Goal: Use online tool/utility: Utilize a website feature to perform a specific function

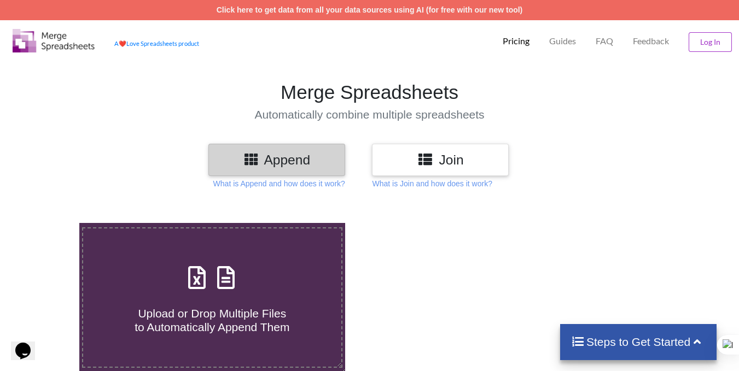
click at [396, 166] on h3 "Join" at bounding box center [440, 160] width 120 height 16
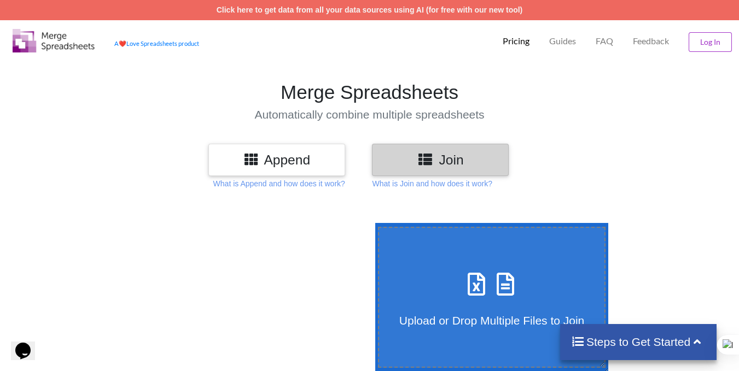
click at [309, 156] on h3 "Append" at bounding box center [277, 160] width 120 height 16
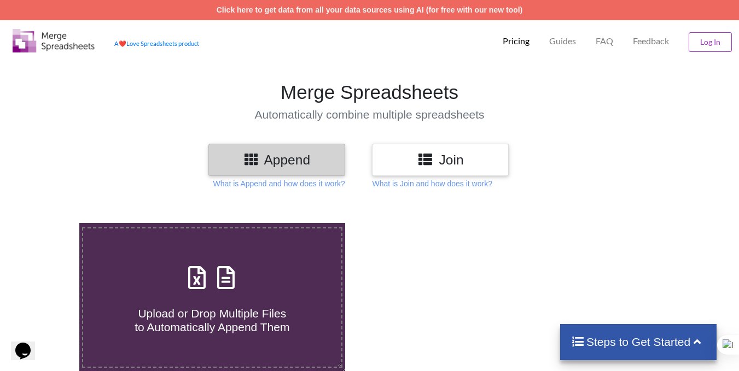
click at [396, 155] on h3 "Join" at bounding box center [440, 160] width 120 height 16
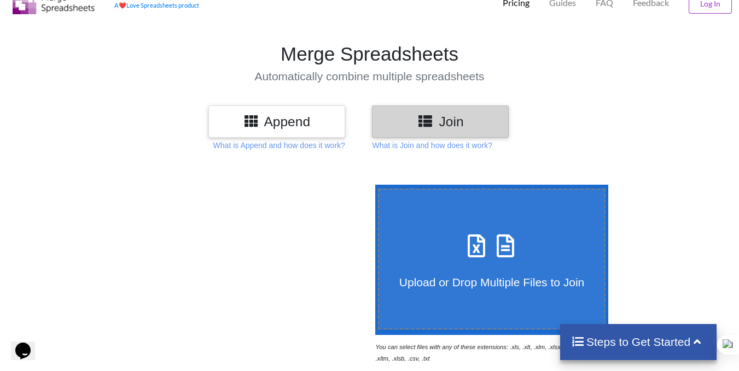
scroll to position [55, 0]
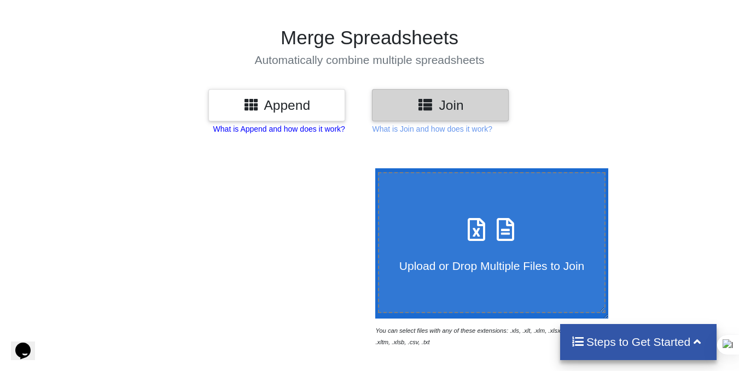
click at [293, 131] on p "What is Append and how does it work?" at bounding box center [279, 129] width 132 height 11
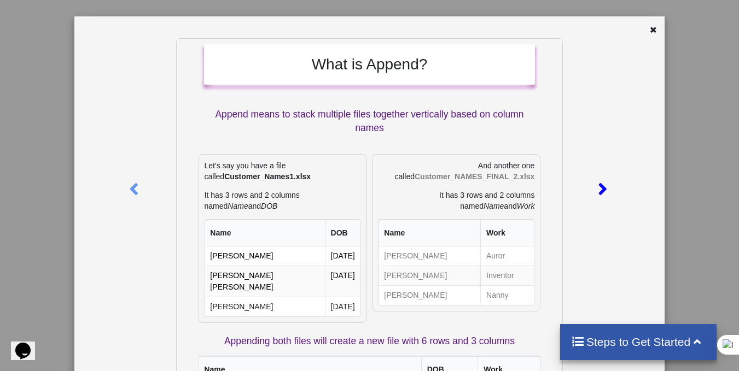
scroll to position [0, 0]
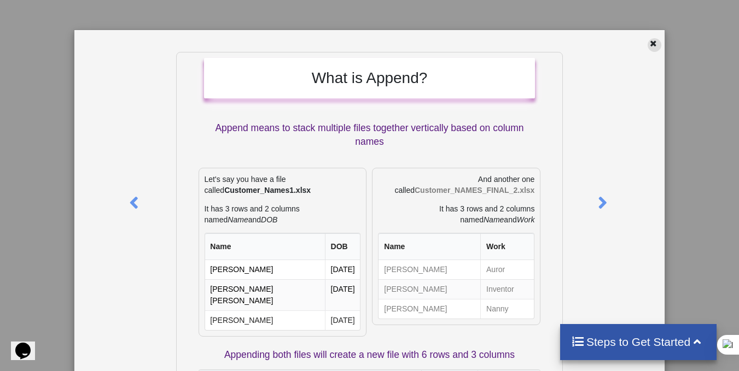
click at [648, 44] on icon at bounding box center [652, 42] width 9 height 8
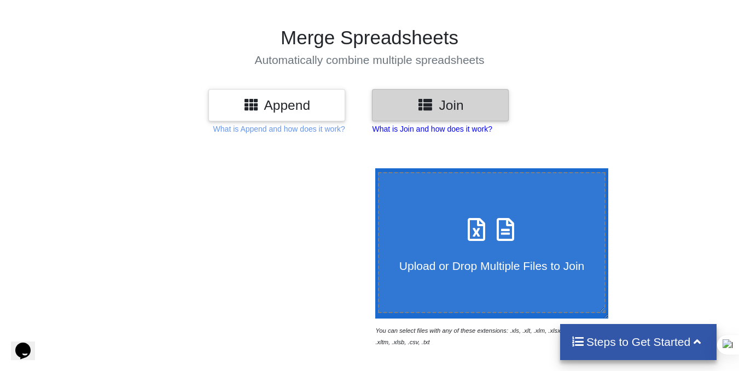
click at [345, 133] on p "What is Join and how does it work?" at bounding box center [279, 129] width 132 height 11
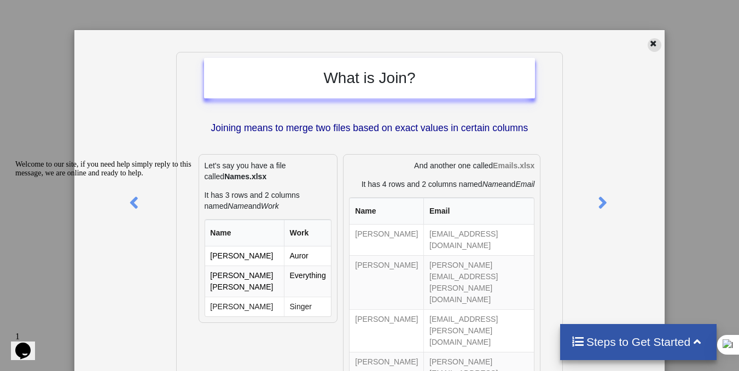
click at [650, 44] on icon at bounding box center [652, 42] width 9 height 8
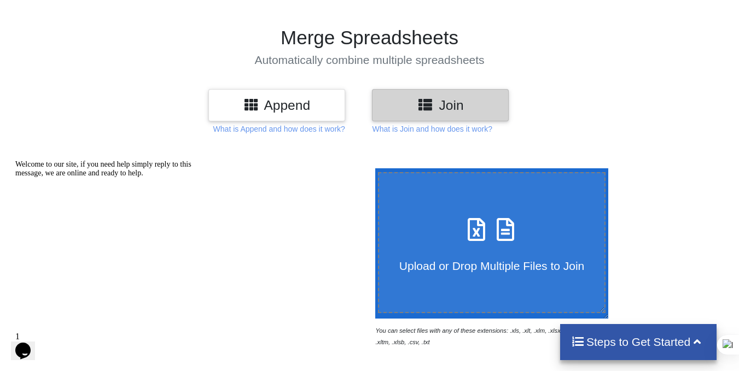
click at [467, 220] on icon at bounding box center [476, 224] width 27 height 23
click at [372, 168] on input "Upload or Drop Multiple Files to Join" at bounding box center [372, 168] width 0 height 0
type input "C:\fakepath\Vendor_Invoice_Edit_Status_TestCases.xlsx"
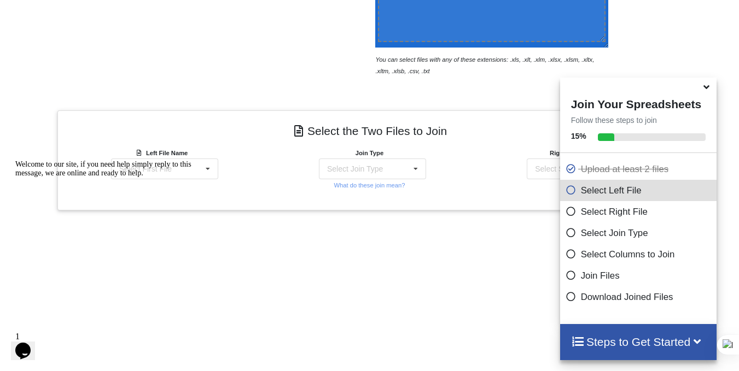
scroll to position [326, 0]
click at [207, 164] on div "Welcome to our site, if you need help simply reply to this message, we are onli…" at bounding box center [113, 168] width 197 height 17
click at [214, 167] on icon at bounding box center [208, 169] width 16 height 20
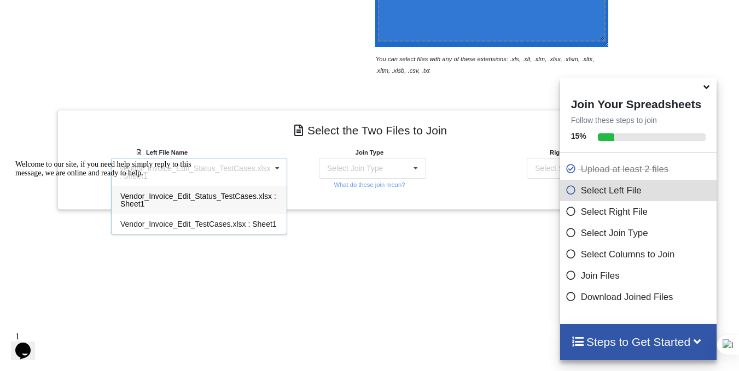
click at [199, 178] on div "Welcome to our site, if you need help simply reply to this message, we are onli…" at bounding box center [113, 168] width 197 height 17
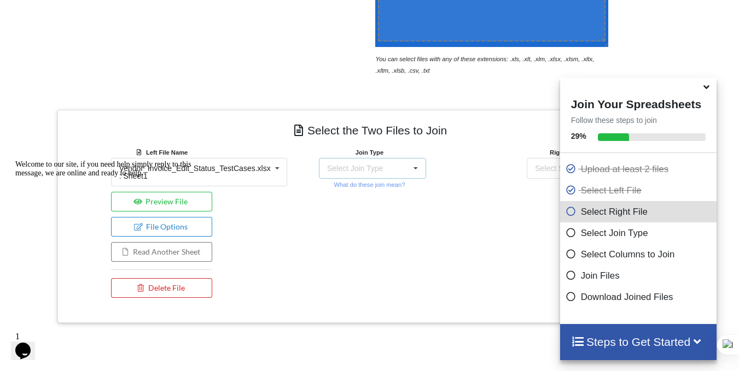
click at [382, 168] on div "Select Join Type INNER JOIN LEFT JOIN RIGHT JOIN FULL JOIN" at bounding box center [372, 168] width 107 height 21
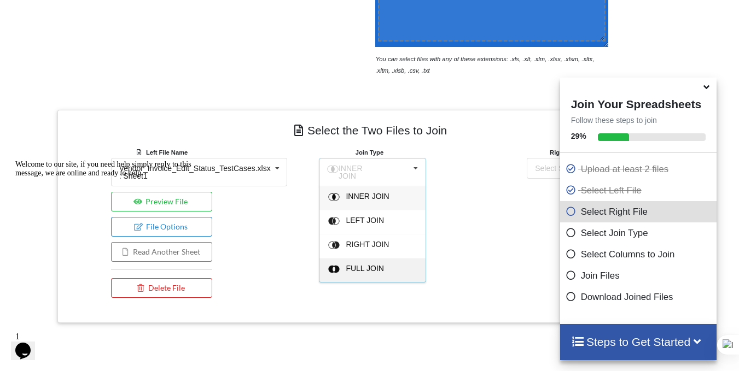
click at [361, 201] on span "FULL JOIN" at bounding box center [367, 196] width 43 height 9
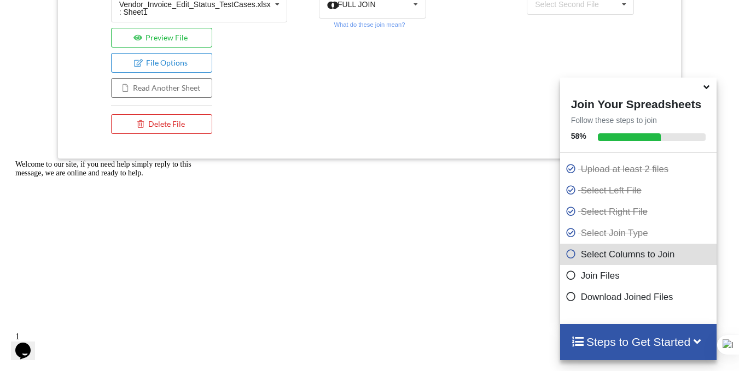
scroll to position [436, 0]
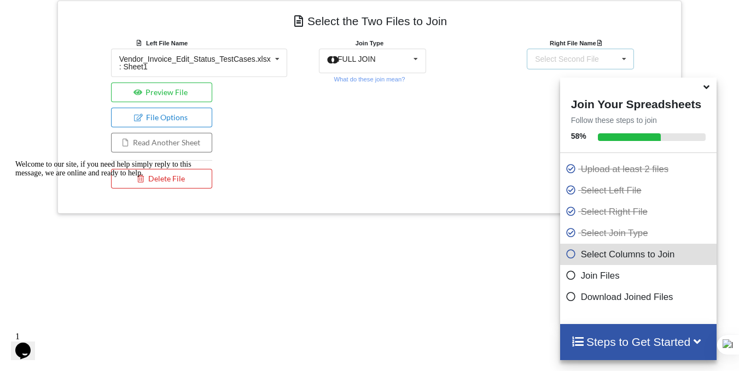
click at [579, 55] on div "Select Second File" at bounding box center [567, 59] width 64 height 8
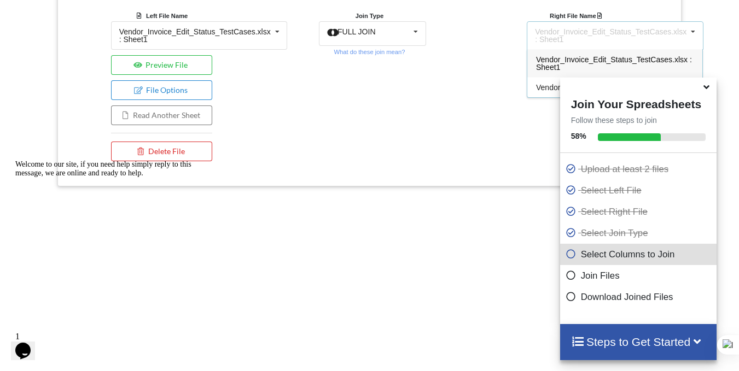
scroll to position [513, 0]
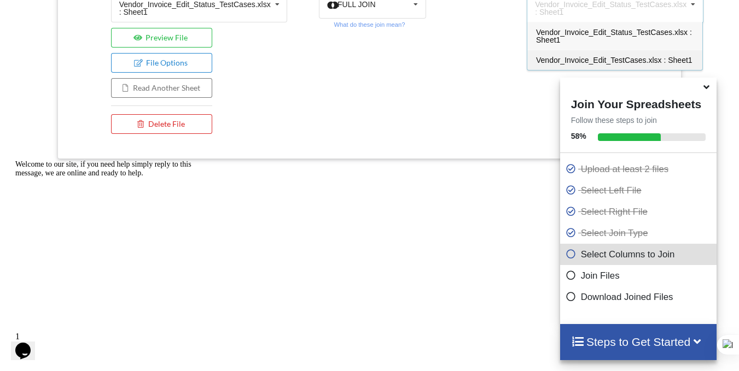
click at [554, 59] on span "Vendor_Invoice_Edit_TestCases.xlsx : Sheet1" at bounding box center [614, 60] width 156 height 9
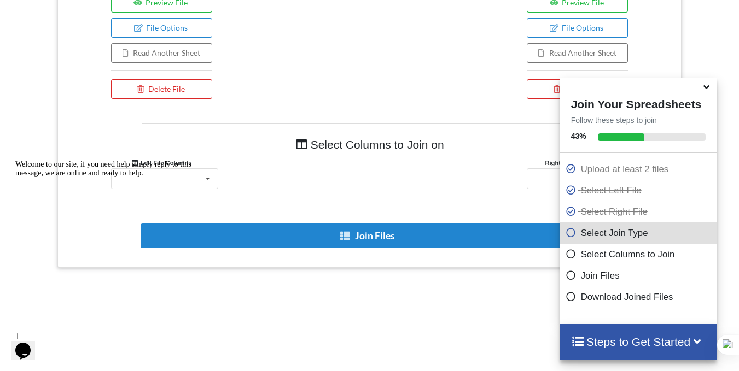
scroll to position [568, 0]
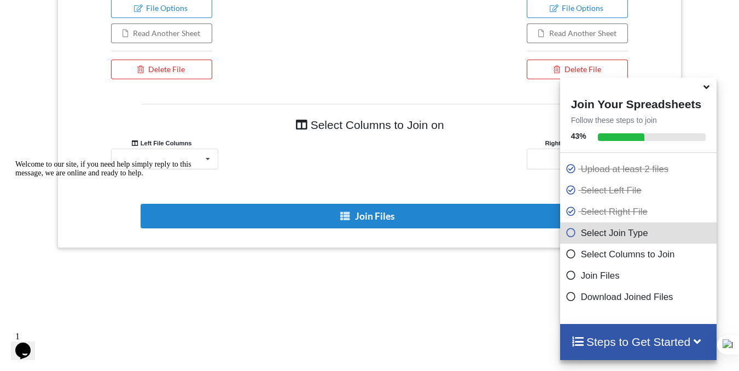
click at [190, 161] on div "Welcome to our site, if you need help simply reply to this message, we are onli…" at bounding box center [113, 168] width 197 height 17
click at [204, 161] on div "Welcome to our site, if you need help simply reply to this message, we are onli…" at bounding box center [113, 168] width 197 height 17
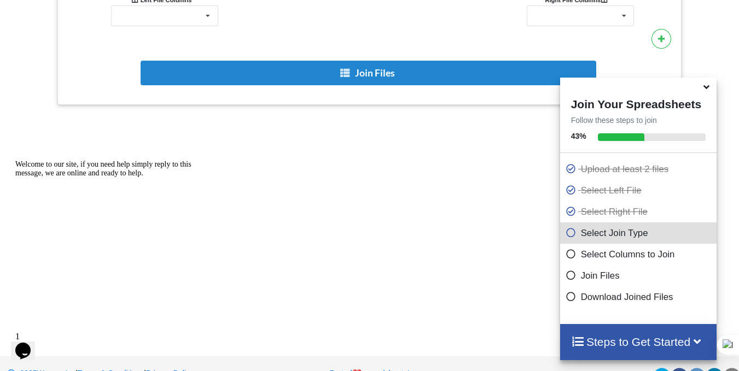
scroll to position [677, 0]
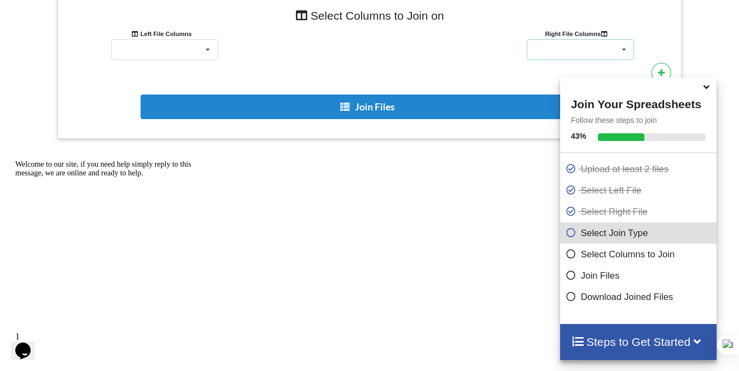
click at [624, 51] on icon at bounding box center [624, 50] width 16 height 20
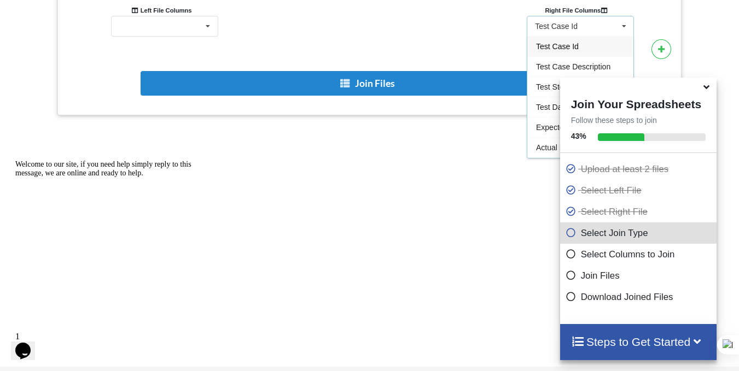
scroll to position [681, 0]
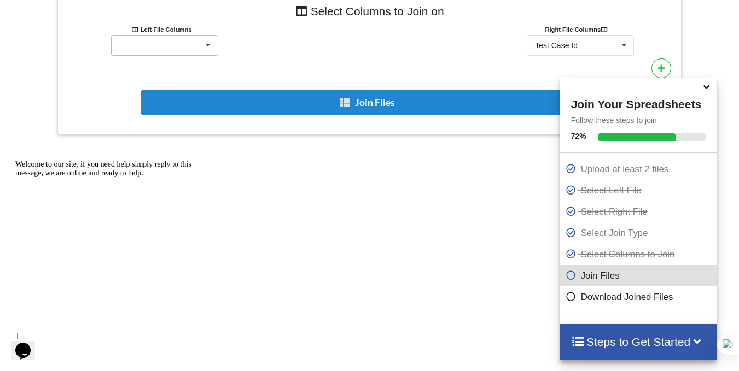
click at [201, 48] on icon at bounding box center [208, 46] width 16 height 20
click at [325, 65] on div "Select Columns to Join on Left File Columns Right File Columns Test Case Id Tes…" at bounding box center [369, 58] width 607 height 136
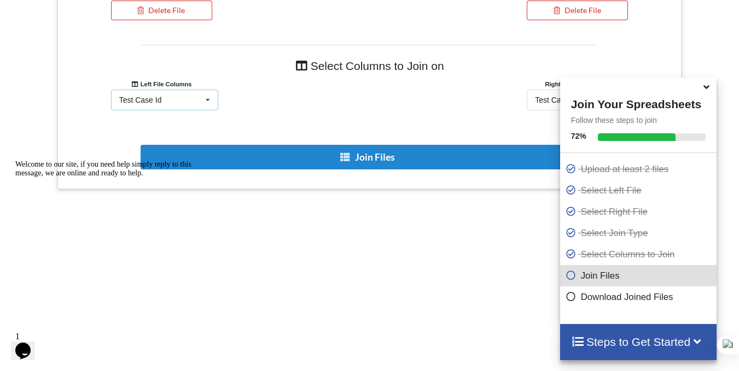
click at [203, 91] on icon at bounding box center [208, 100] width 16 height 20
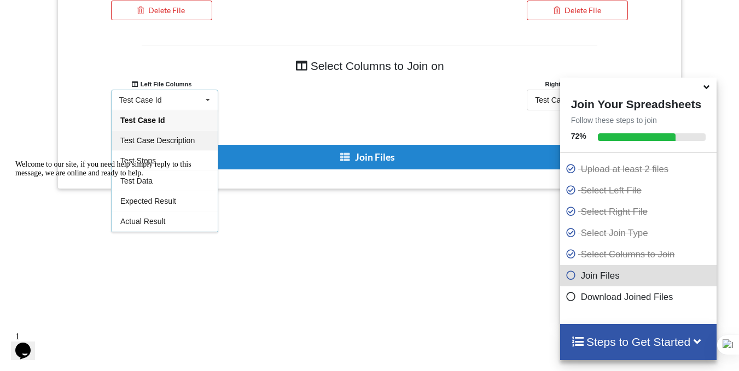
click at [172, 138] on span "Test Case Description" at bounding box center [157, 140] width 74 height 9
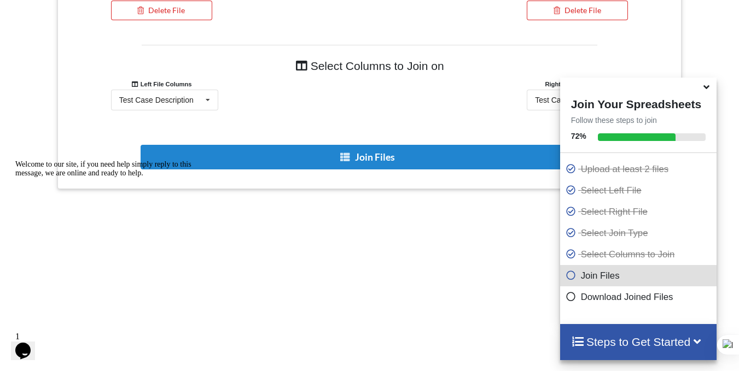
scroll to position [681, 0]
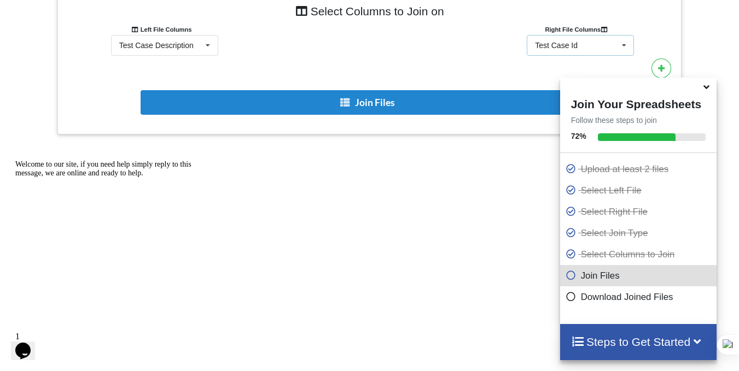
click at [578, 41] on div "Test Case Id Test Case Id Test Case Description Test Steps Test Data Expected R…" at bounding box center [580, 45] width 107 height 21
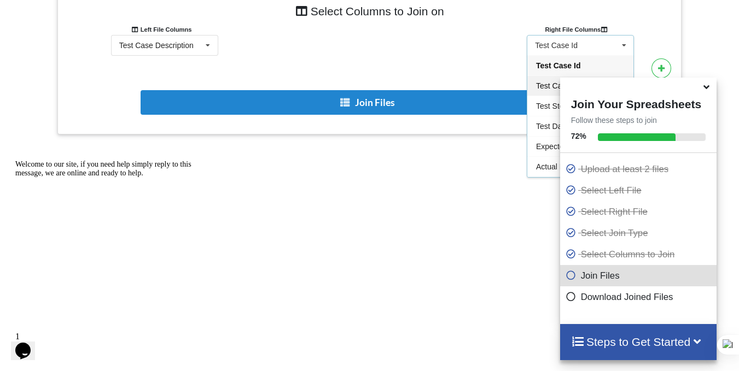
click at [545, 82] on span "Test Case Description" at bounding box center [573, 85] width 74 height 9
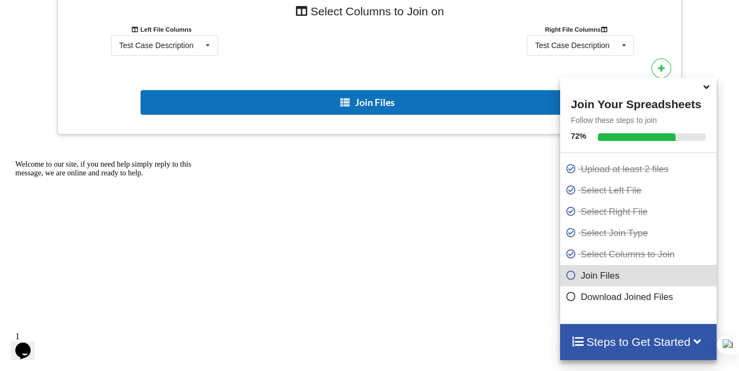
click at [425, 104] on button "Join Files" at bounding box center [368, 102] width 455 height 25
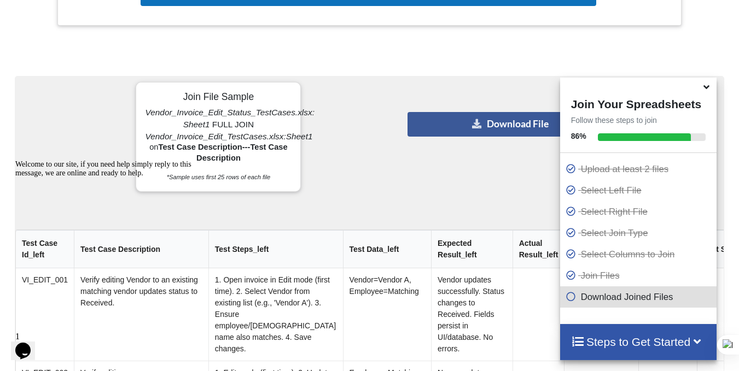
scroll to position [791, 0]
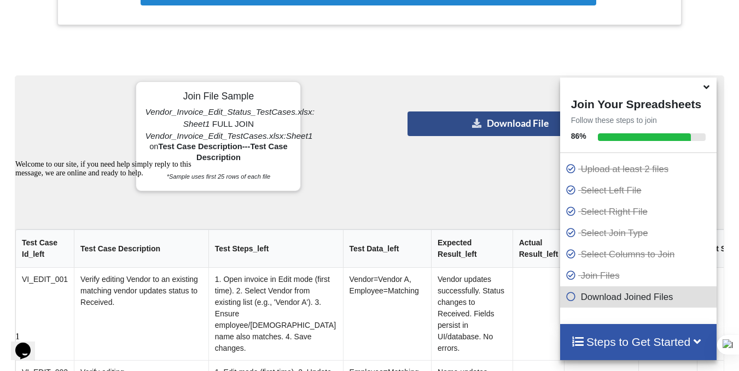
click at [470, 127] on button "Download File" at bounding box center [510, 124] width 207 height 25
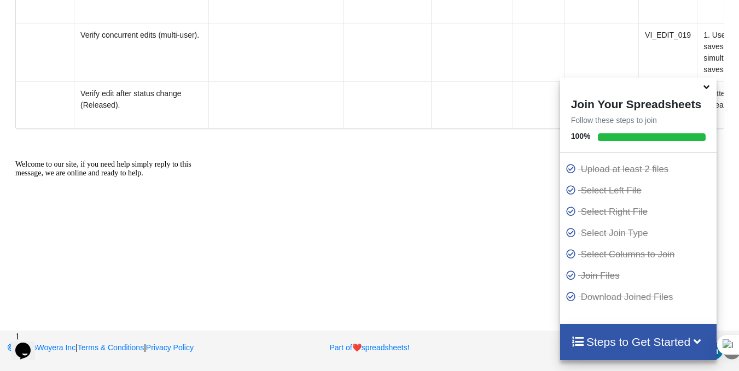
scroll to position [3220, 0]
